Goal: Find specific page/section: Find specific page/section

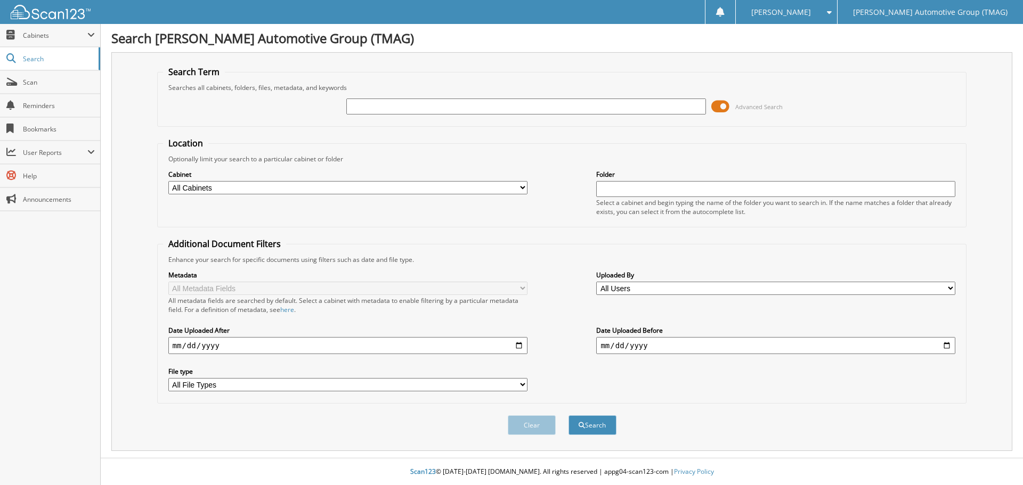
click at [395, 110] on input "text" at bounding box center [525, 107] width 359 height 16
type input "F25517"
click at [569, 416] on button "Search" at bounding box center [593, 426] width 48 height 20
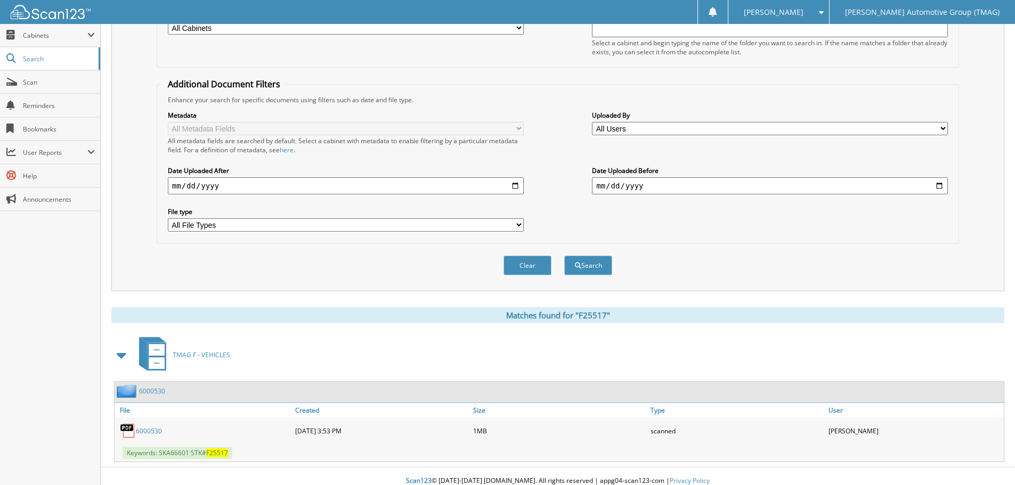
scroll to position [169, 0]
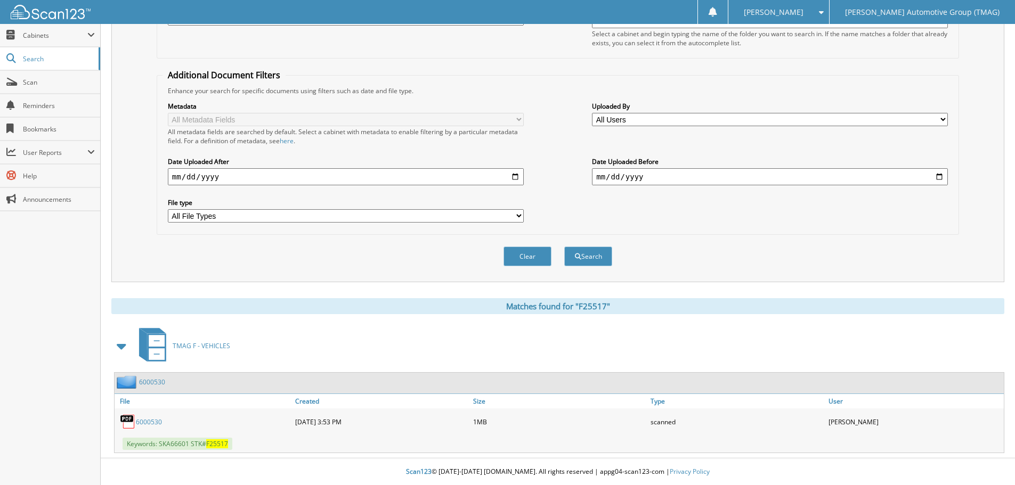
click at [152, 383] on link "6000530" at bounding box center [152, 382] width 26 height 9
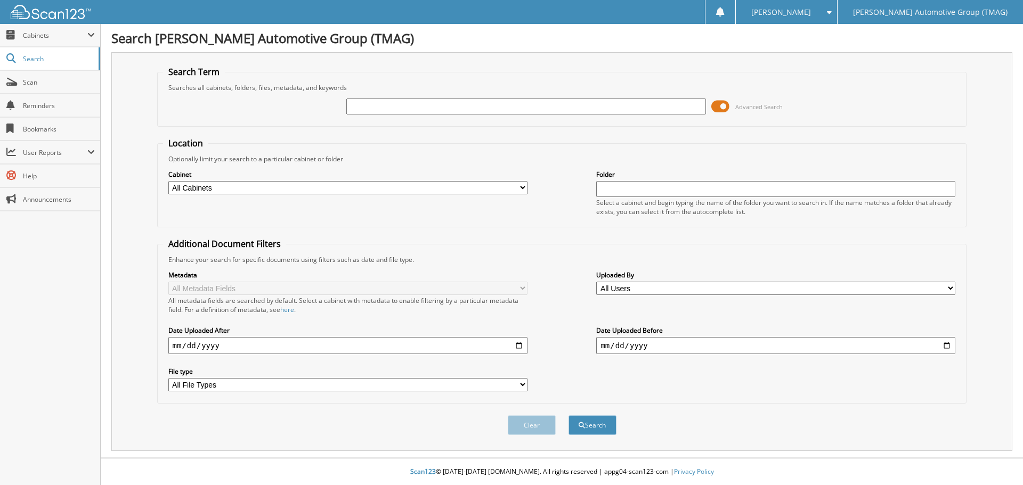
click at [468, 102] on input "text" at bounding box center [525, 107] width 359 height 16
type input "F25517"
click at [569, 416] on button "Search" at bounding box center [593, 426] width 48 height 20
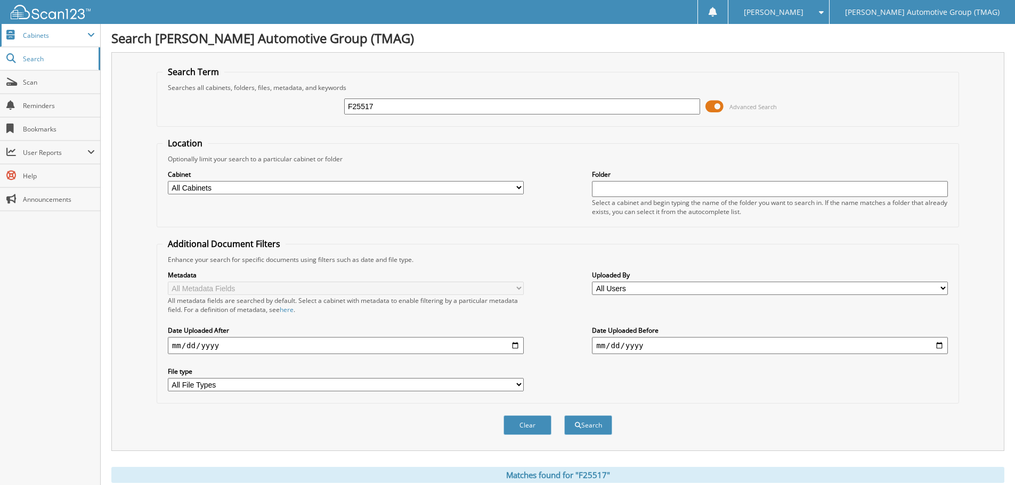
click at [50, 44] on span "Cabinets" at bounding box center [50, 35] width 100 height 23
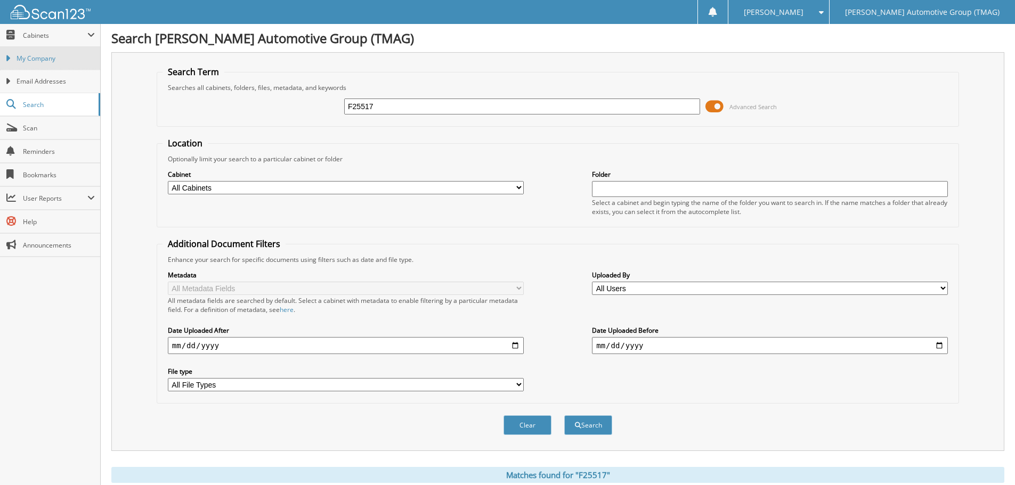
click at [54, 55] on span "My Company" at bounding box center [56, 59] width 78 height 10
